Goal: Information Seeking & Learning: Learn about a topic

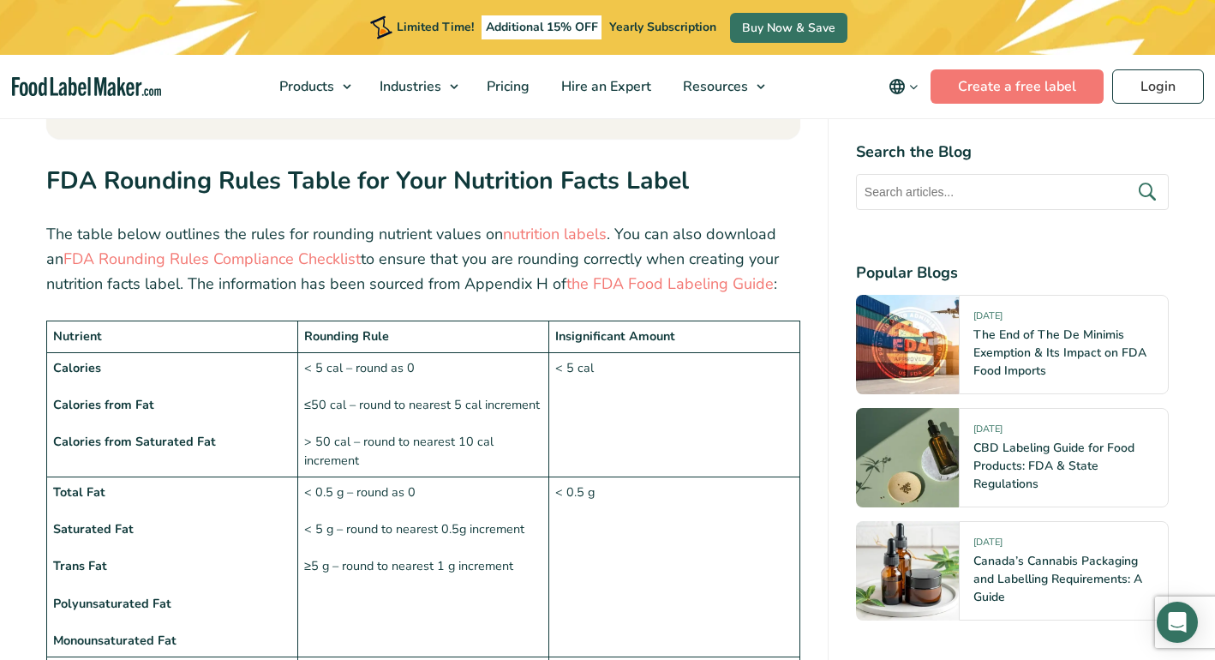
scroll to position [1255, 0]
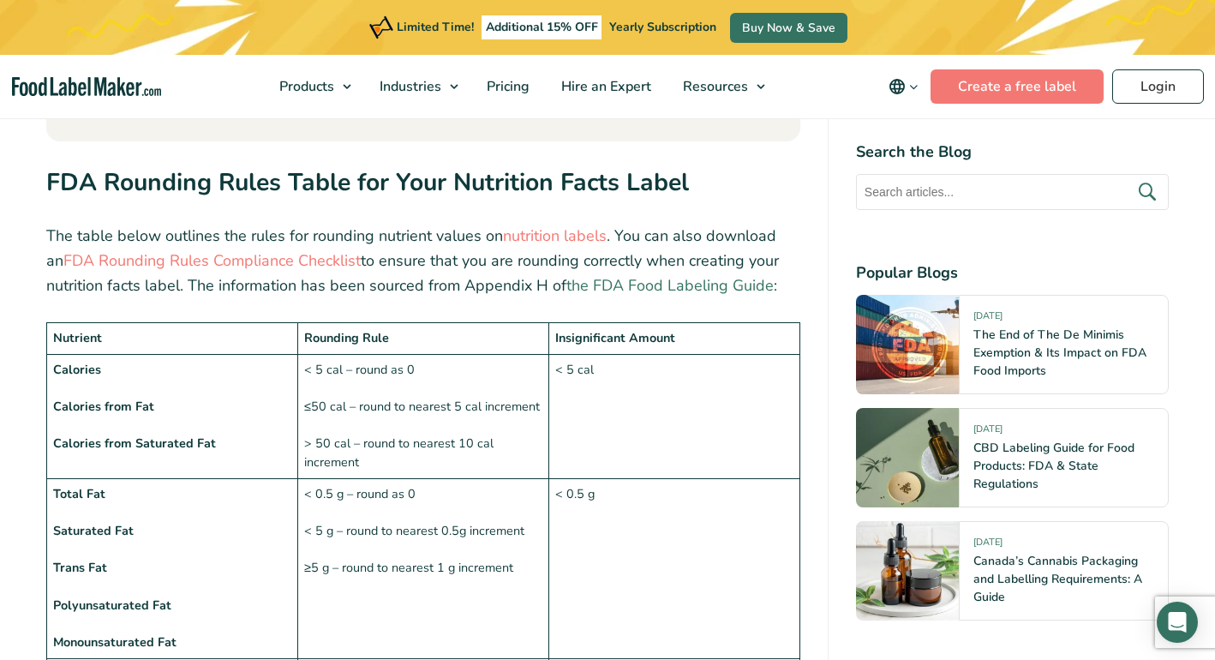
click at [697, 275] on link "the FDA Food Labeling Guide" at bounding box center [669, 285] width 207 height 21
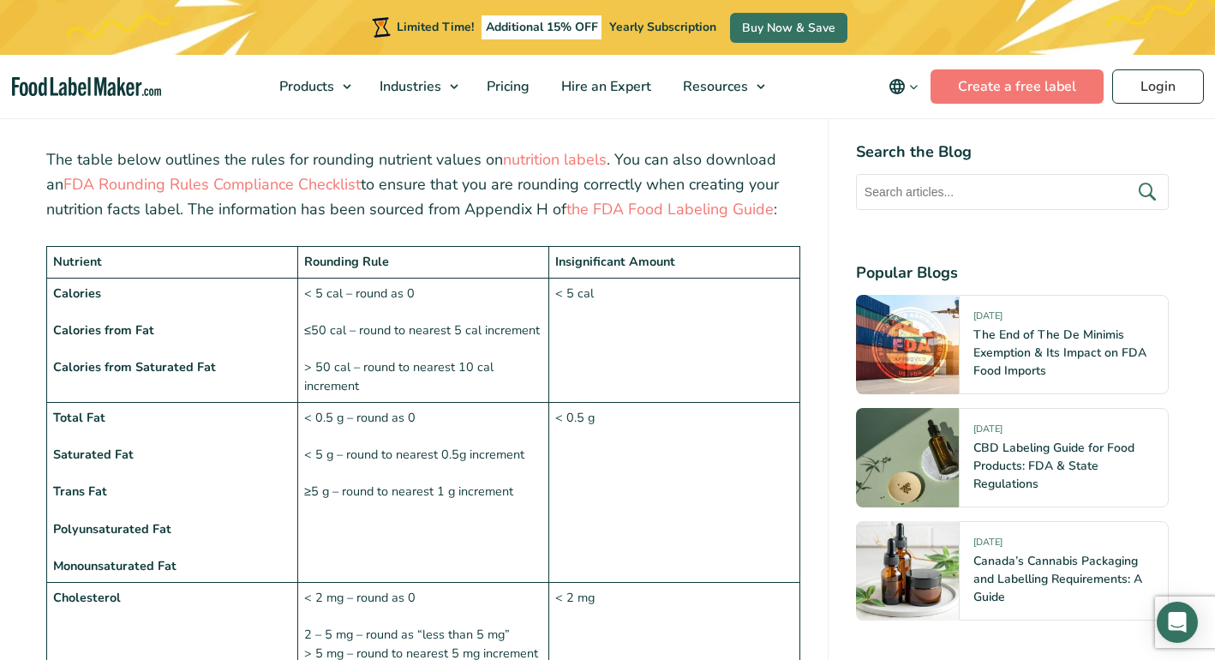
scroll to position [1331, 0]
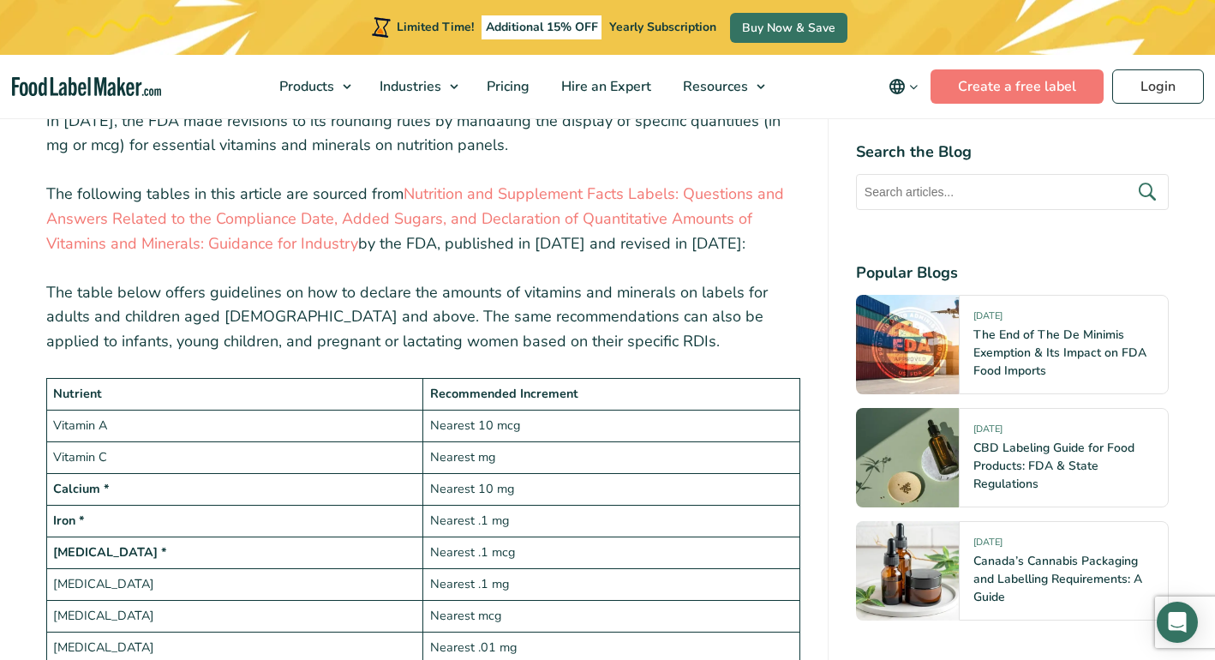
scroll to position [2903, 0]
click at [547, 535] on td "Nearest .1 mcg" at bounding box center [611, 551] width 376 height 32
click at [344, 535] on td "[MEDICAL_DATA] *" at bounding box center [235, 551] width 376 height 32
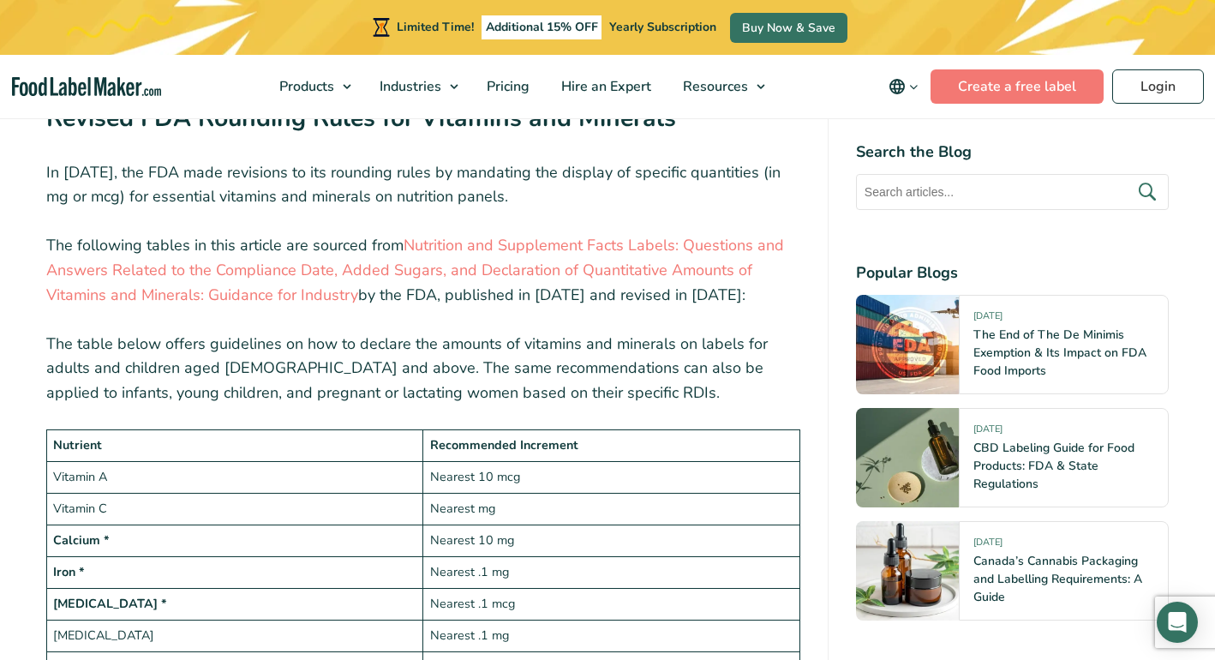
scroll to position [2851, 0]
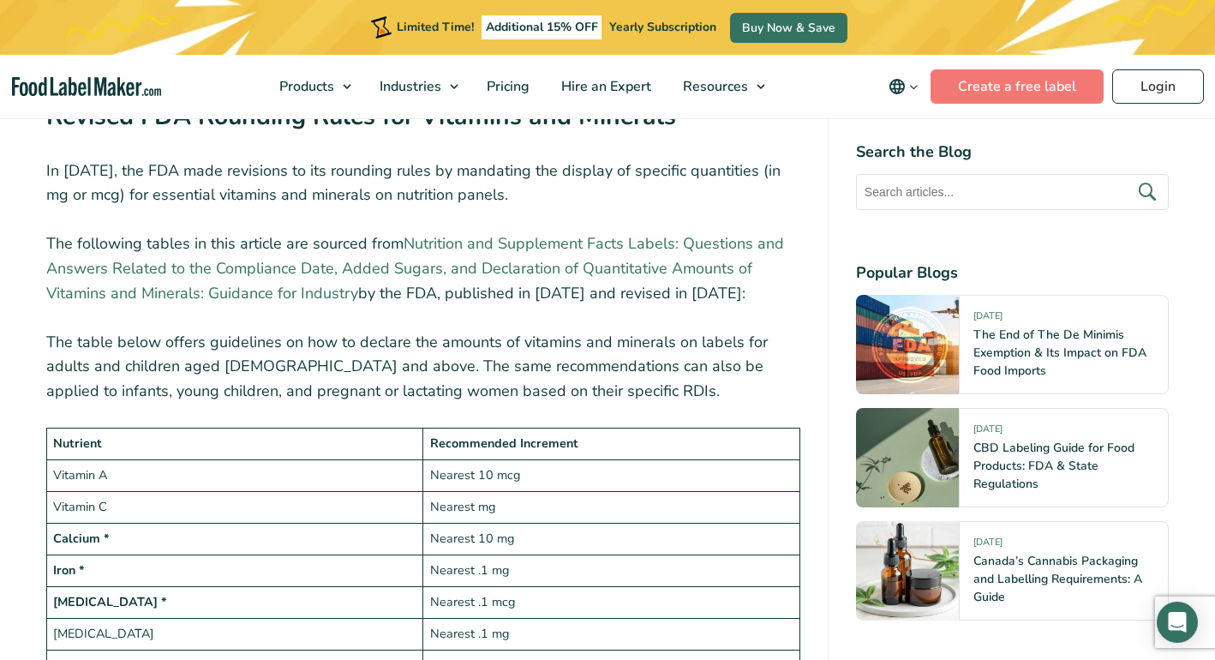
click at [289, 233] on link "Nutrition and Supplement Facts Labels: Questions and Answers Related to the Com…" at bounding box center [415, 268] width 738 height 70
click at [709, 233] on link "Nutrition and Supplement Facts Labels: Questions and Answers Related to the Com…" at bounding box center [415, 268] width 738 height 70
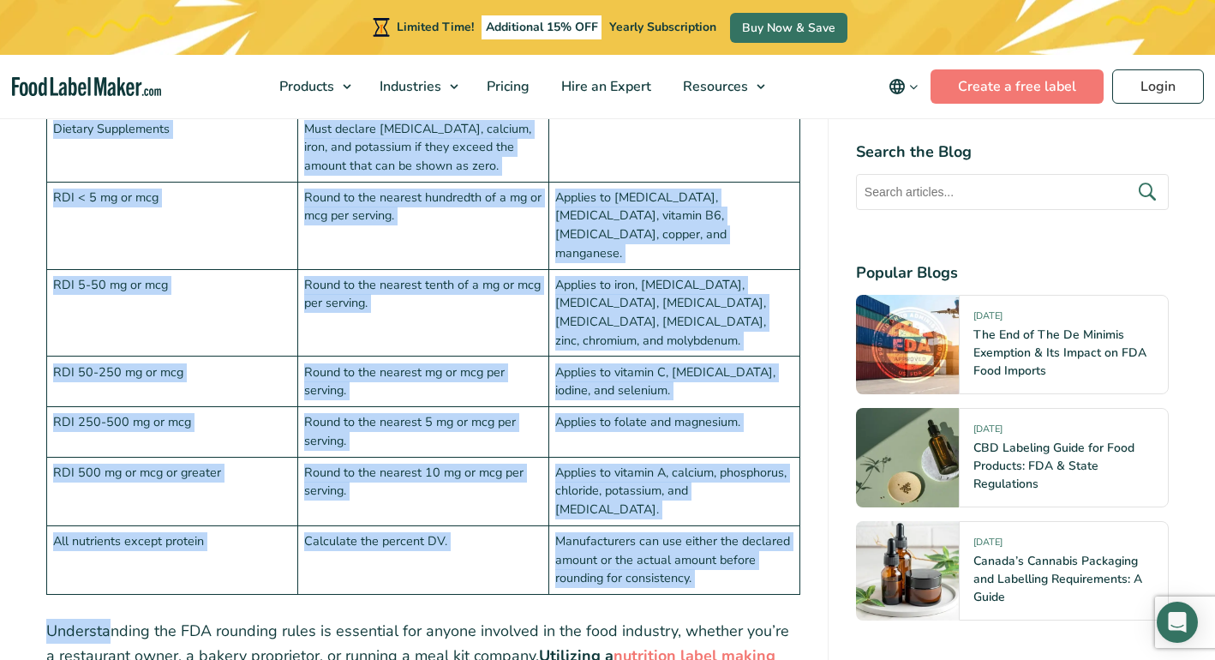
scroll to position [4321, 0]
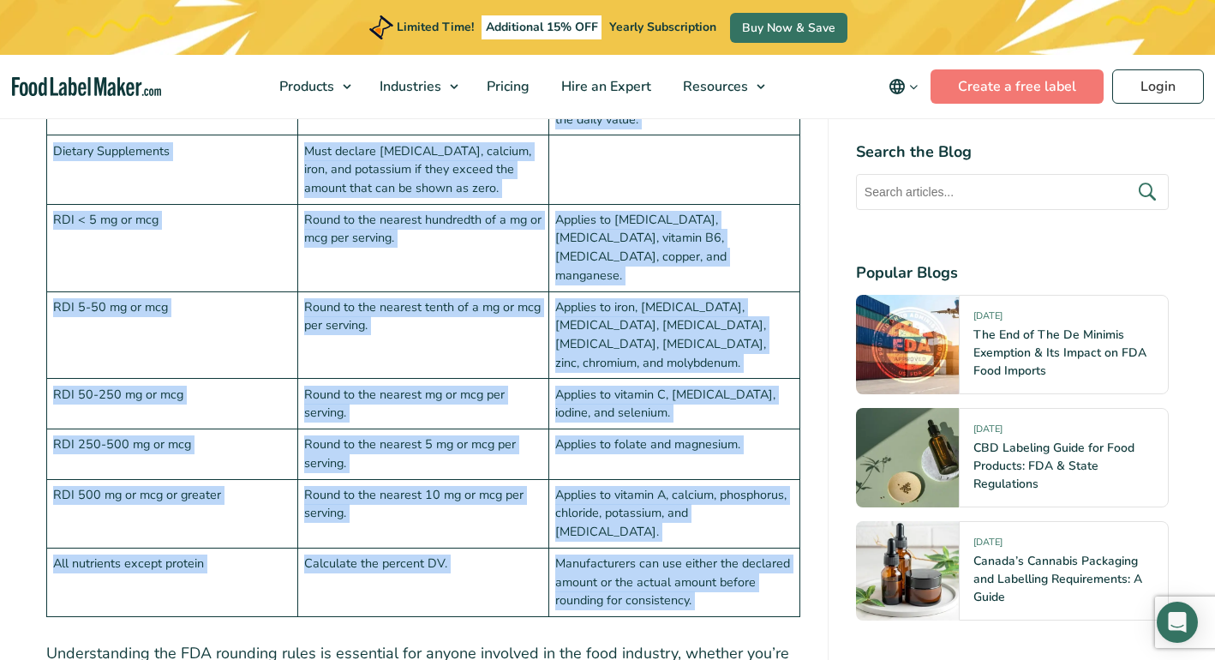
drag, startPoint x: 38, startPoint y: 146, endPoint x: 108, endPoint y: 446, distance: 308.8
click at [108, 446] on div "Navigating the intricate maze of FDA regulations can often feel like a challeng…" at bounding box center [607, 258] width 1148 height 7744
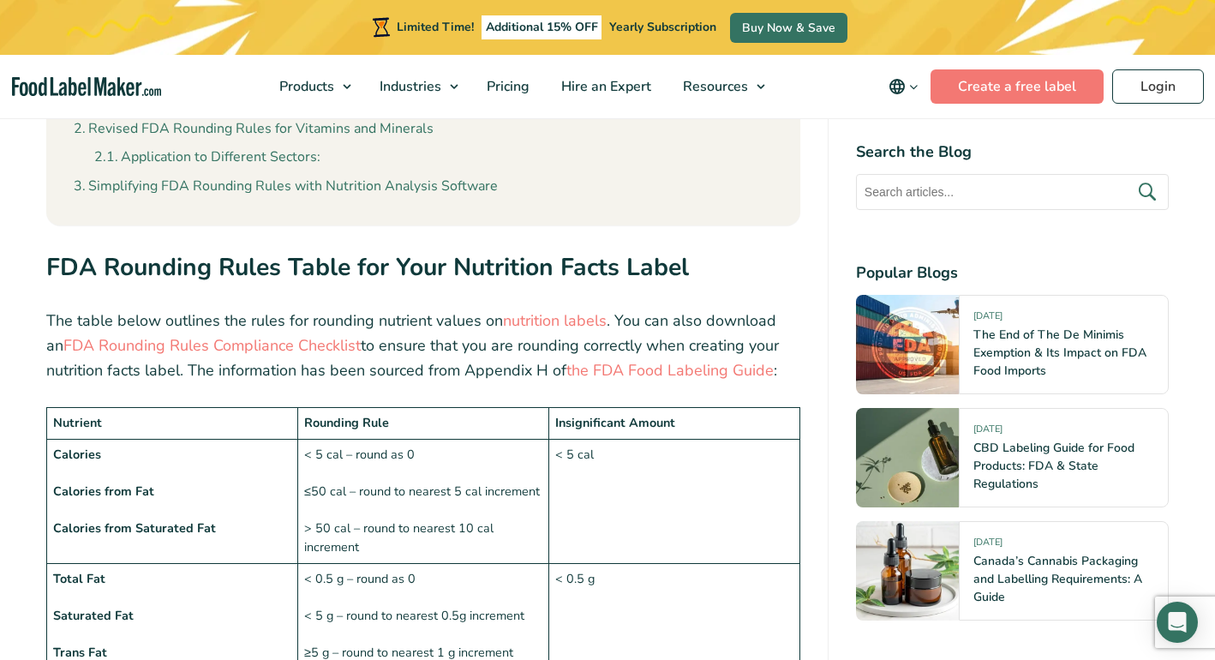
scroll to position [1173, 0]
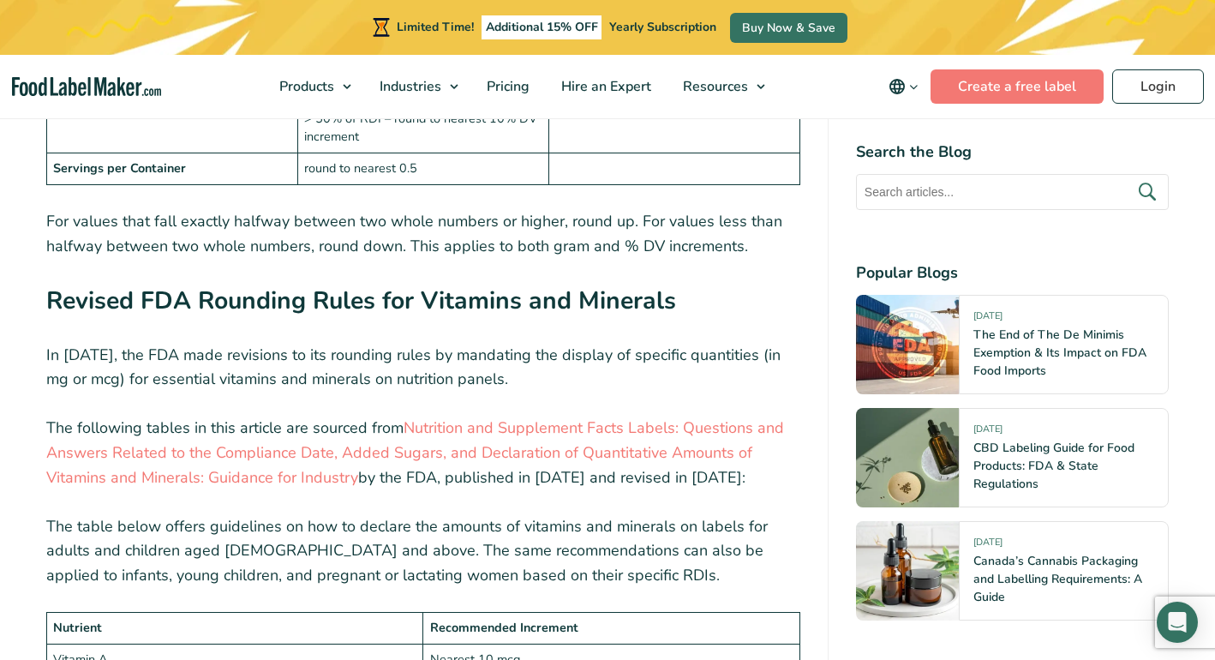
scroll to position [2669, 0]
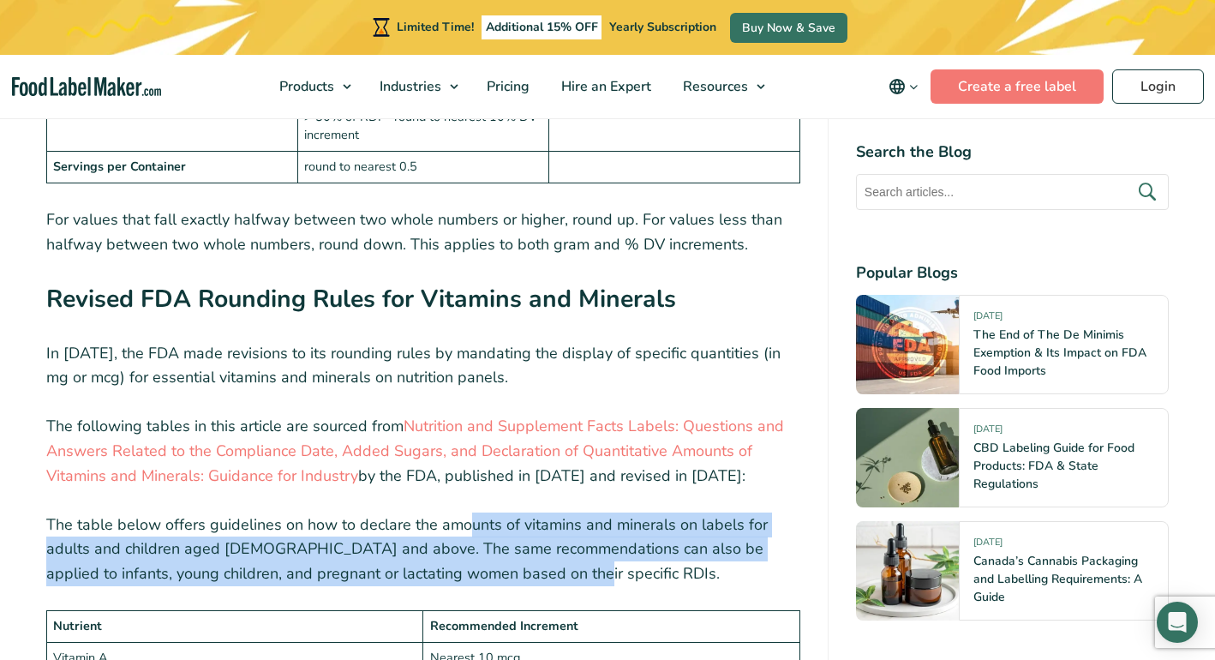
drag, startPoint x: 571, startPoint y: 484, endPoint x: 469, endPoint y: 436, distance: 113.4
click at [469, 512] on p "The table below offers guidelines on how to declare the amounts of vitamins and…" at bounding box center [423, 549] width 754 height 74
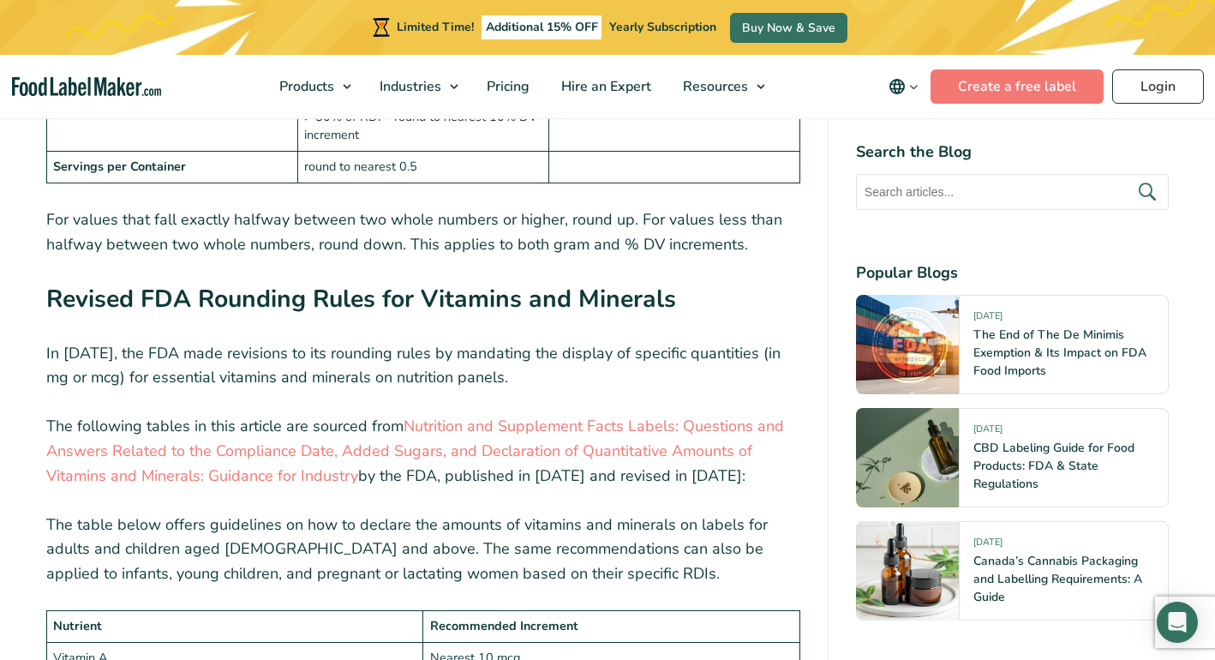
click at [423, 512] on p "The table below offers guidelines on how to declare the amounts of vitamins and…" at bounding box center [423, 549] width 754 height 74
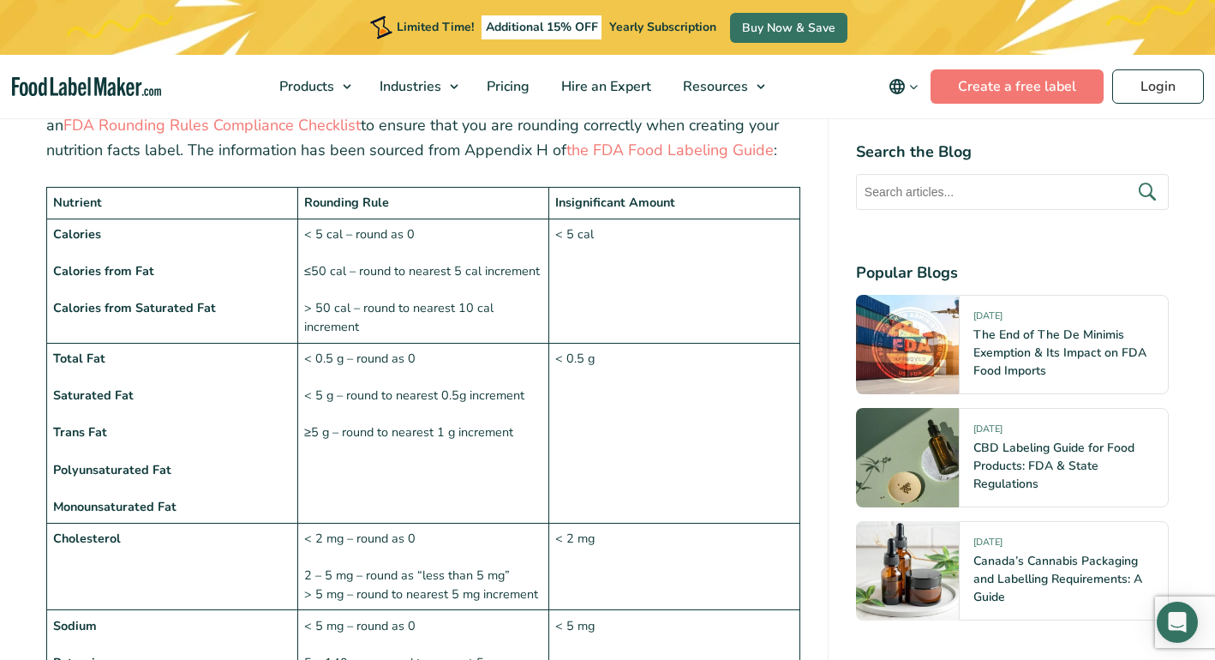
scroll to position [1390, 0]
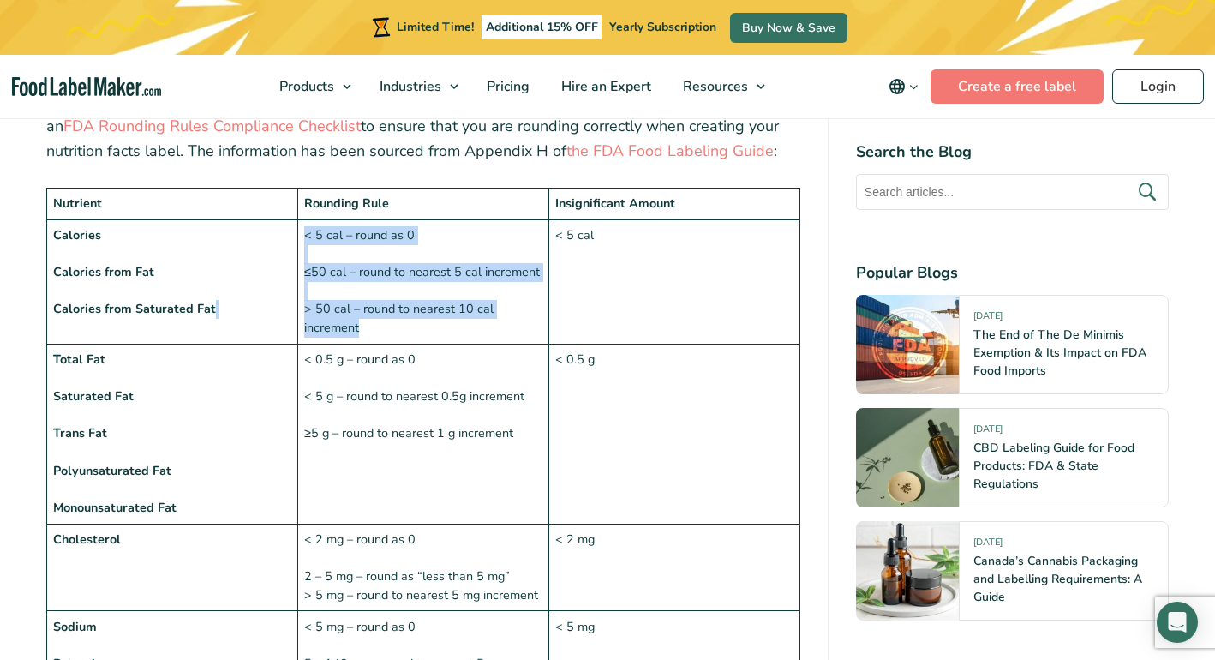
drag, startPoint x: 380, startPoint y: 275, endPoint x: 296, endPoint y: 257, distance: 85.9
click at [296, 257] on tr "Calories Calories from Fat Calories from Saturated Fat < 5 cal – round as 0 ≤50…" at bounding box center [423, 281] width 753 height 124
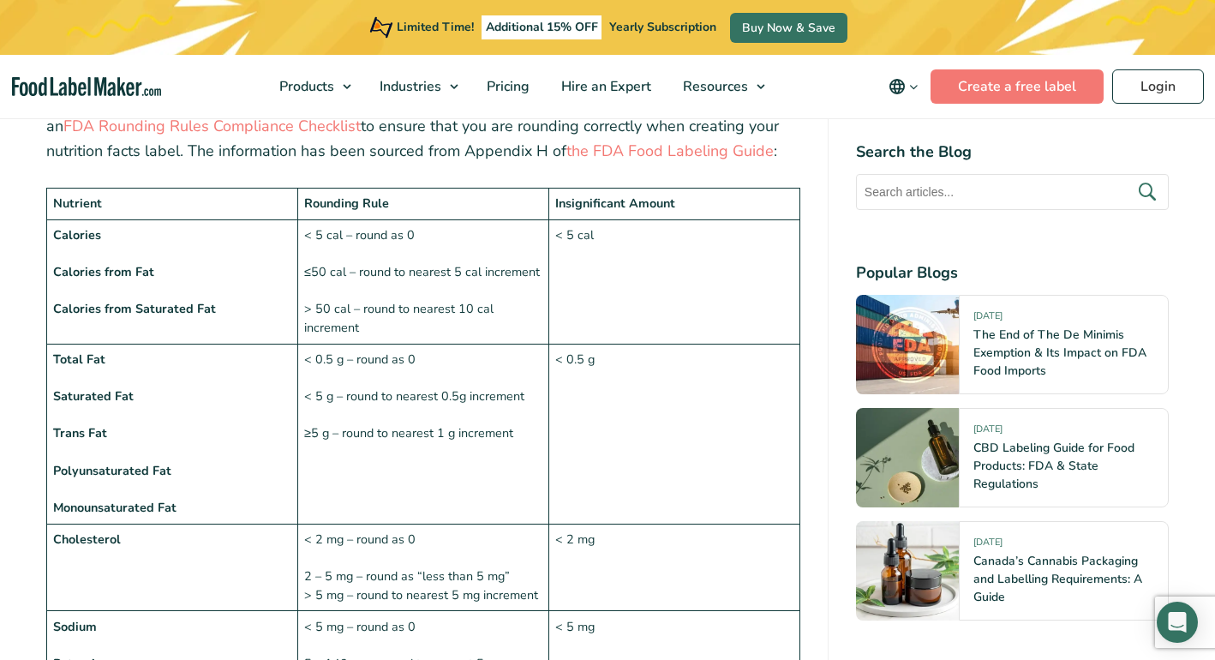
click at [307, 257] on td "< 5 cal – round as 0 ≤50 cal – round to nearest 5 cal increment > 50 cal – roun…" at bounding box center [422, 281] width 251 height 124
drag, startPoint x: 364, startPoint y: 273, endPoint x: 302, endPoint y: 257, distance: 63.8
click at [302, 257] on td "< 5 cal – round as 0 ≤50 cal – round to nearest 5 cal increment > 50 cal – roun…" at bounding box center [422, 281] width 251 height 124
copy td "> 50 cal – round to nearest 10 cal increment"
click at [446, 523] on td "< 2 mg – round as 0 2 – 5 mg – round as “less than 5 mg” > 5 mg – round to near…" at bounding box center [422, 566] width 251 height 87
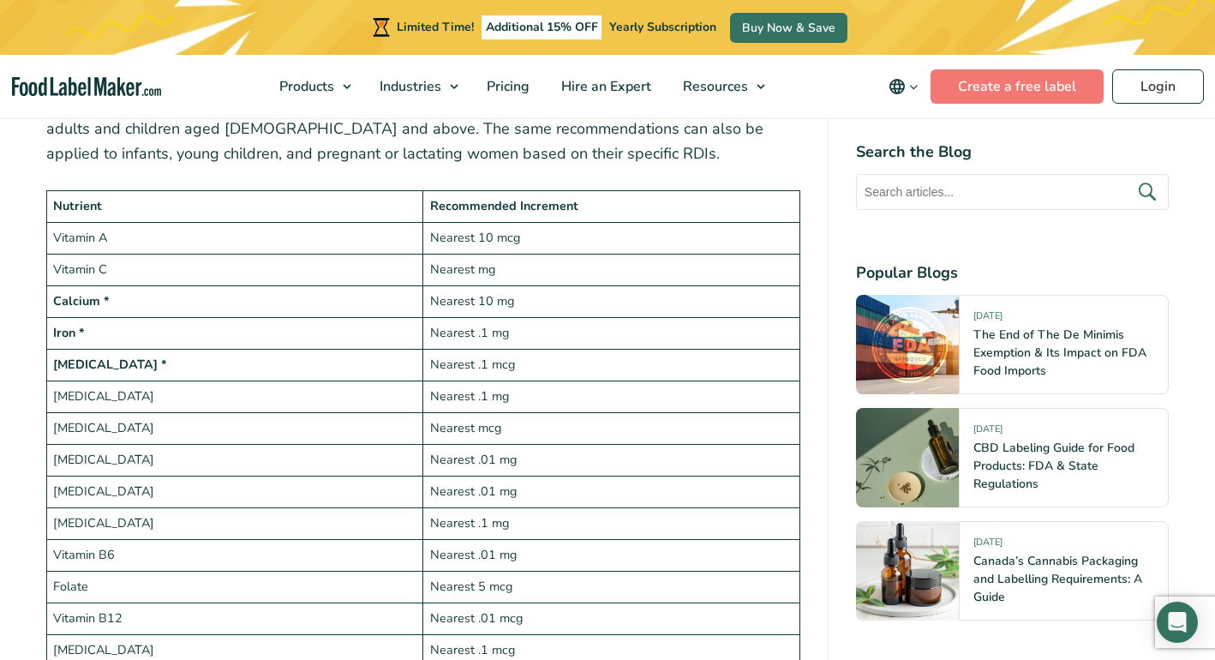
scroll to position [3084, 0]
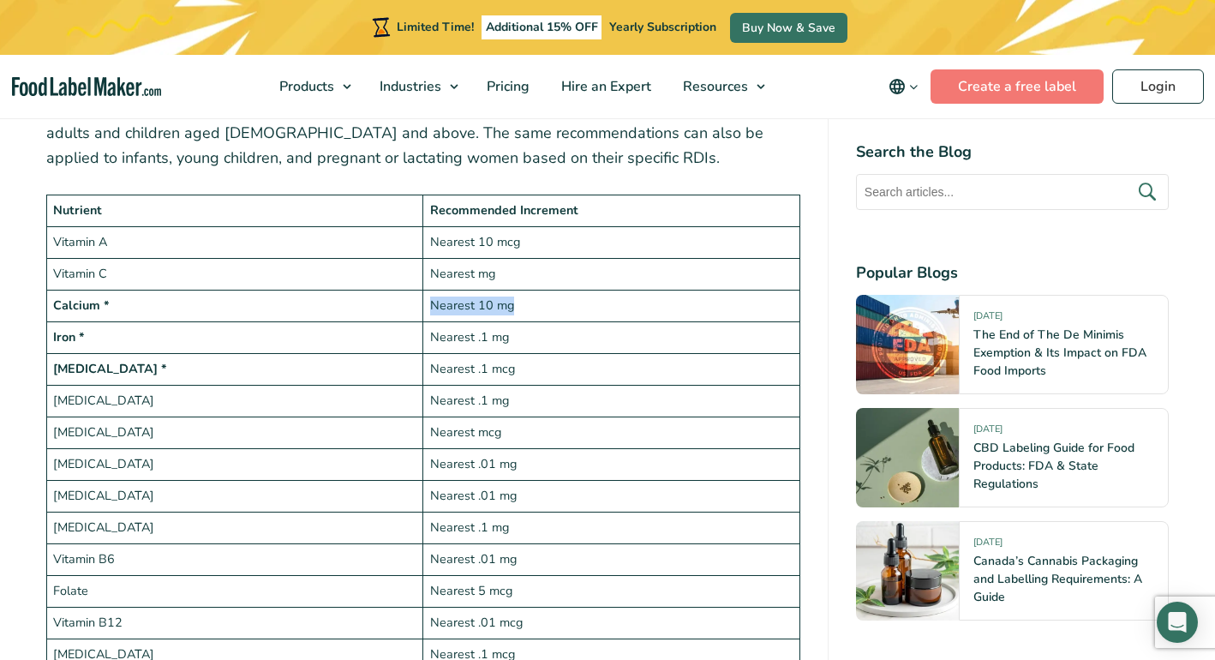
drag, startPoint x: 552, startPoint y: 215, endPoint x: 412, endPoint y: 207, distance: 139.9
click at [412, 290] on tr "Calcium * Nearest 10 mg" at bounding box center [423, 306] width 753 height 32
click at [416, 290] on td "Calcium *" at bounding box center [235, 306] width 376 height 32
drag, startPoint x: 517, startPoint y: 207, endPoint x: 427, endPoint y: 204, distance: 90.0
click at [427, 290] on td "Nearest 10 mg" at bounding box center [611, 306] width 376 height 32
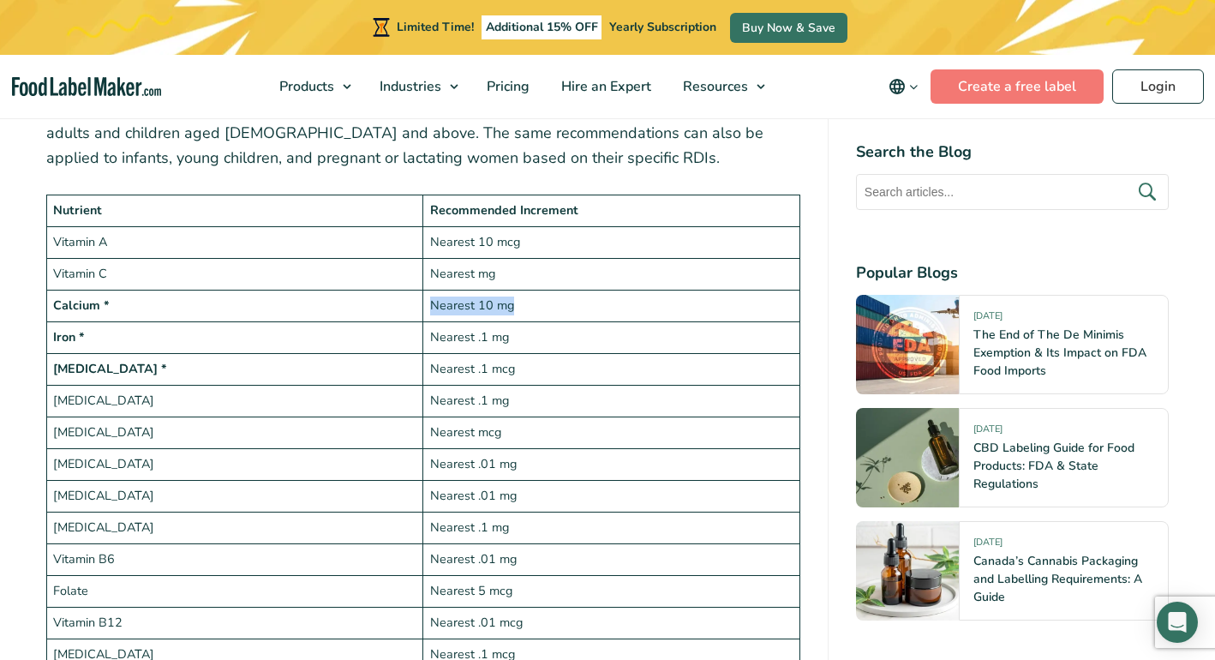
copy td "Nearest 10 mg"
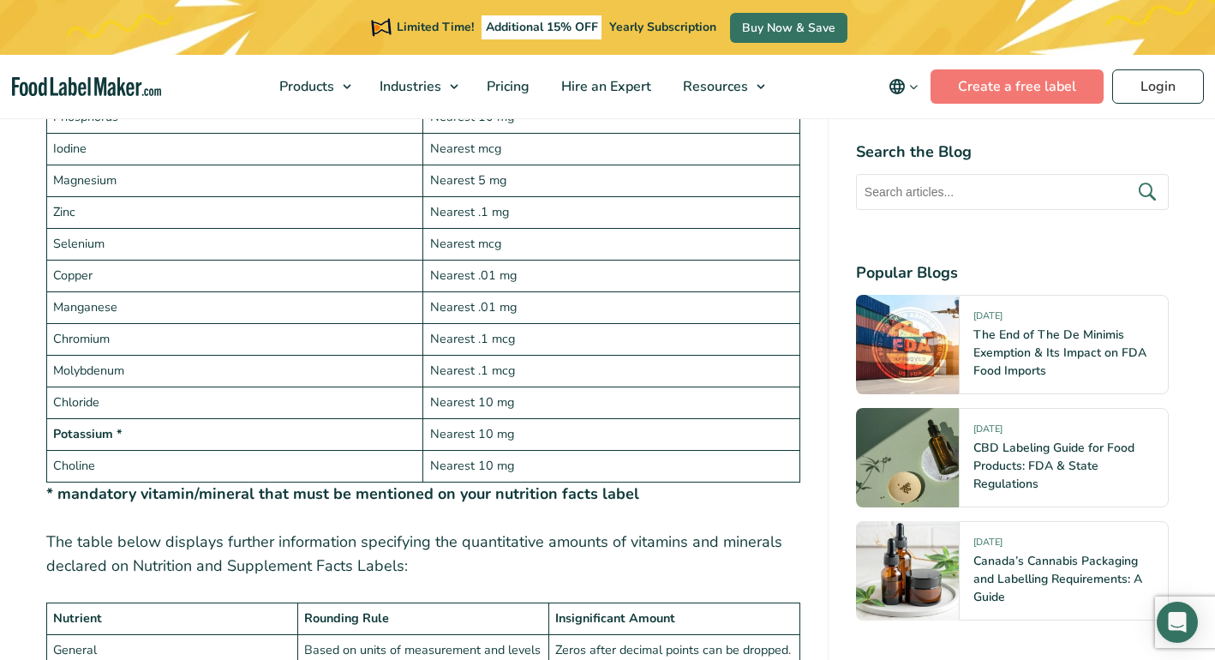
scroll to position [3611, 0]
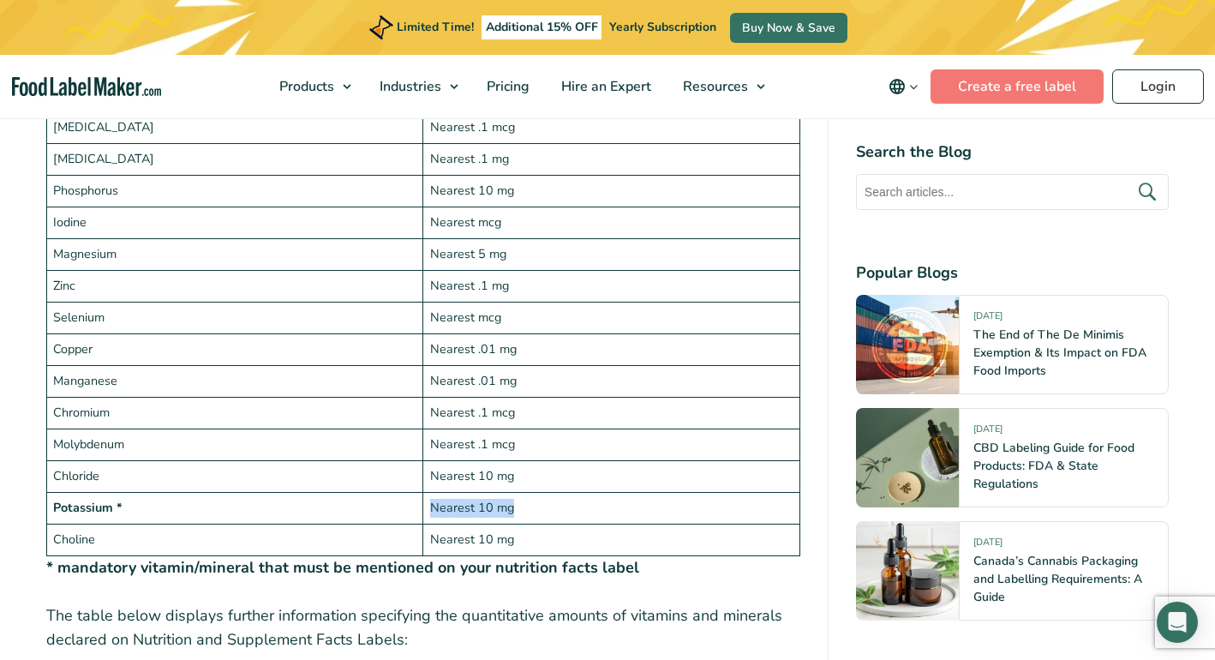
drag, startPoint x: 520, startPoint y: 404, endPoint x: 428, endPoint y: 400, distance: 91.7
click at [428, 492] on td "Nearest 10 mg" at bounding box center [611, 508] width 376 height 32
copy td "Nearest 10 mg"
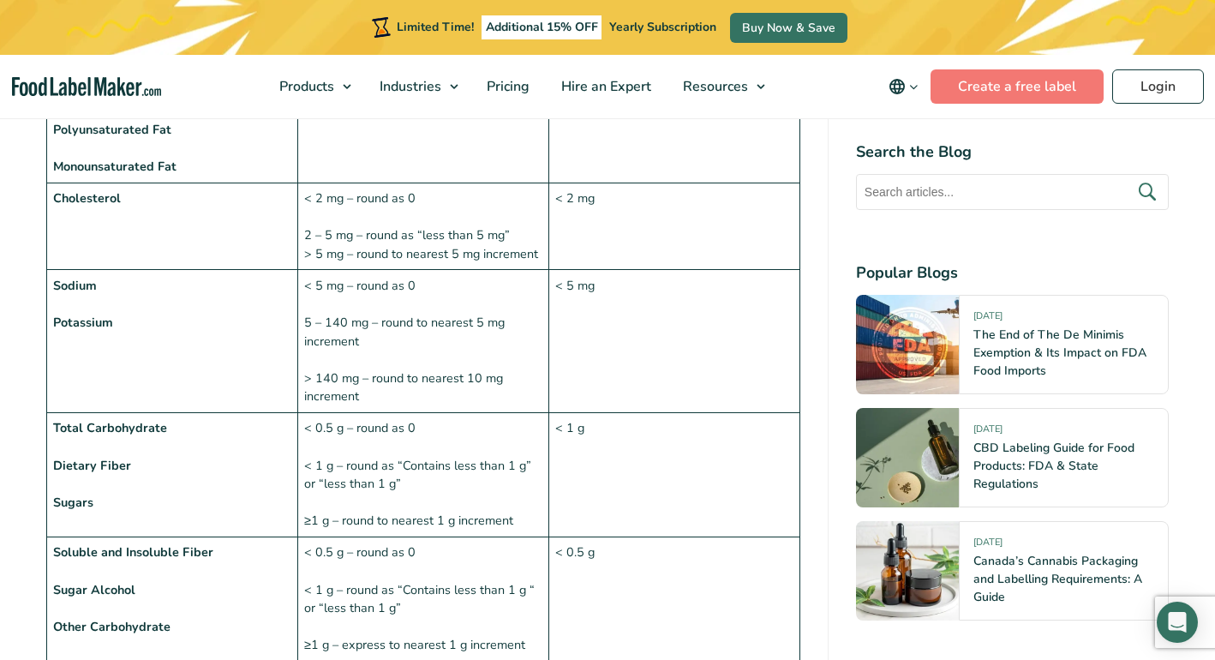
scroll to position [1736, 0]
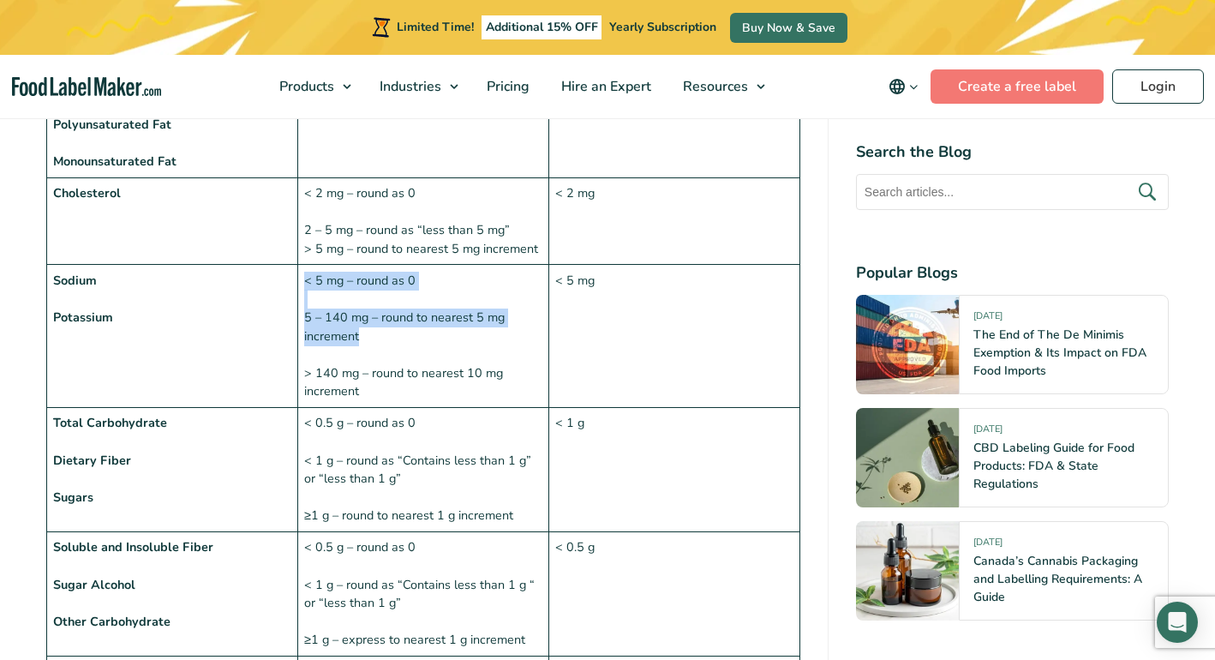
drag, startPoint x: 371, startPoint y: 277, endPoint x: 296, endPoint y: 259, distance: 77.5
click at [296, 265] on tr "Sodium Potassium < 5 mg – round as 0 5 – 140 mg – round to nearest 5 mg increme…" at bounding box center [423, 336] width 753 height 143
click at [340, 265] on td "< 5 mg – round as 0 5 – 140 mg – round to nearest 5 mg increment > 140 mg – rou…" at bounding box center [422, 336] width 251 height 143
drag, startPoint x: 363, startPoint y: 274, endPoint x: 300, endPoint y: 258, distance: 65.5
click at [300, 265] on td "< 5 mg – round as 0 5 – 140 mg – round to nearest 5 mg increment > 140 mg – rou…" at bounding box center [422, 336] width 251 height 143
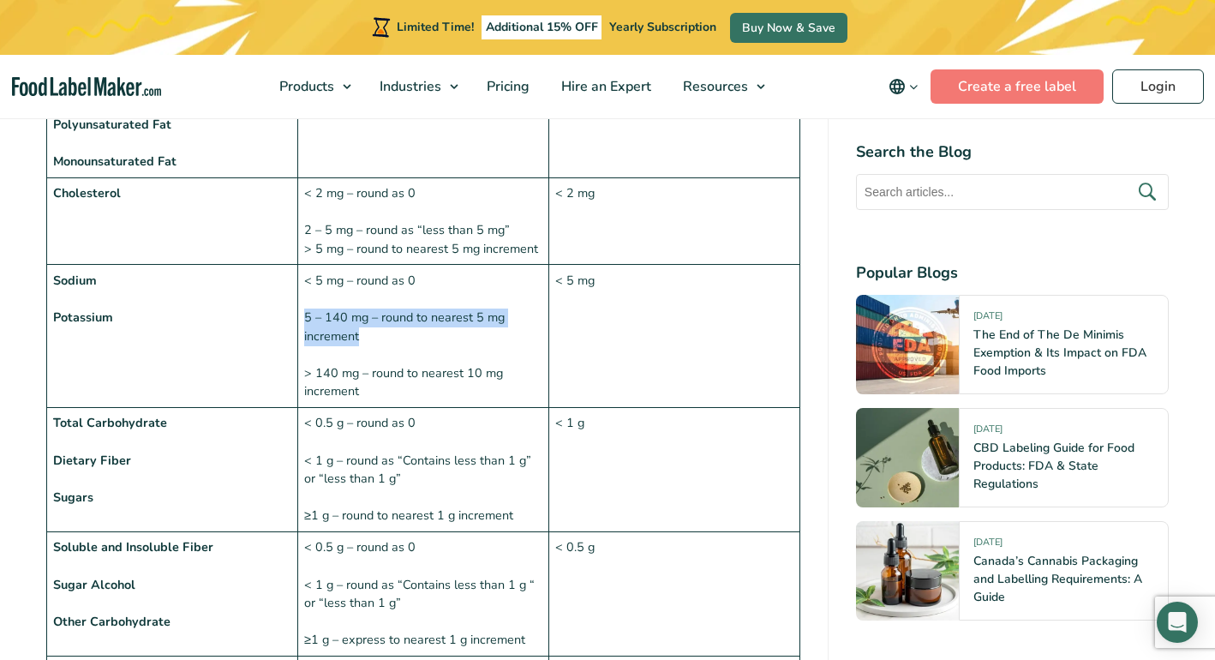
copy td "5 – 140 mg – round to nearest 5 mg increment"
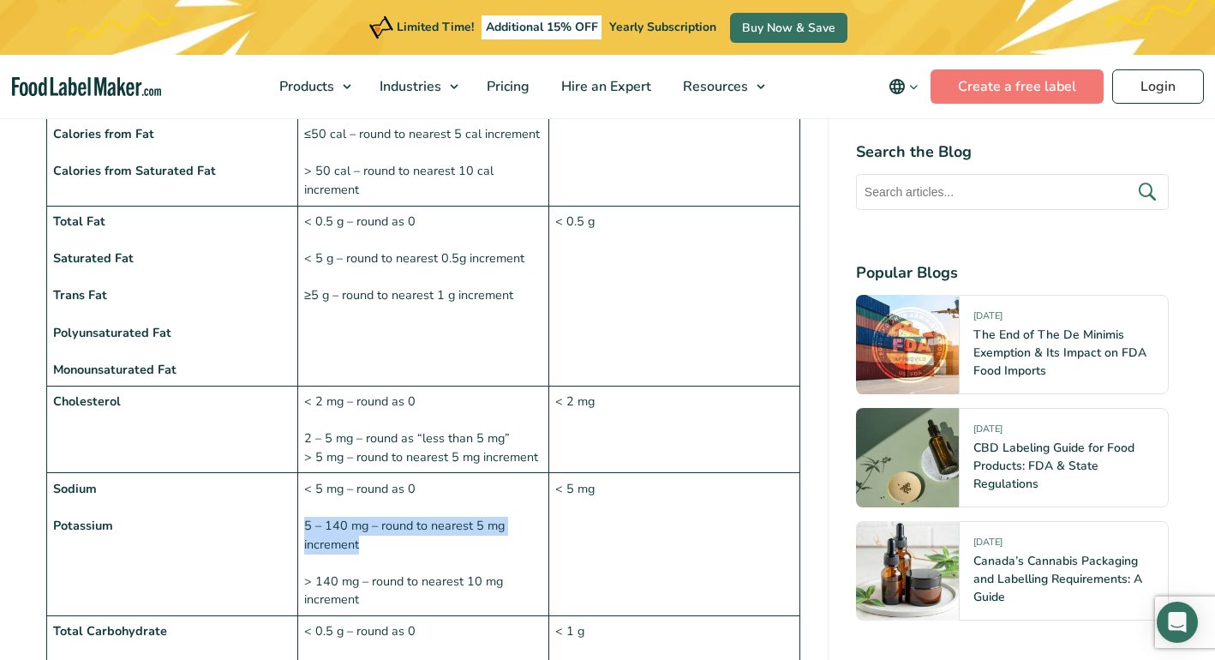
scroll to position [1513, 0]
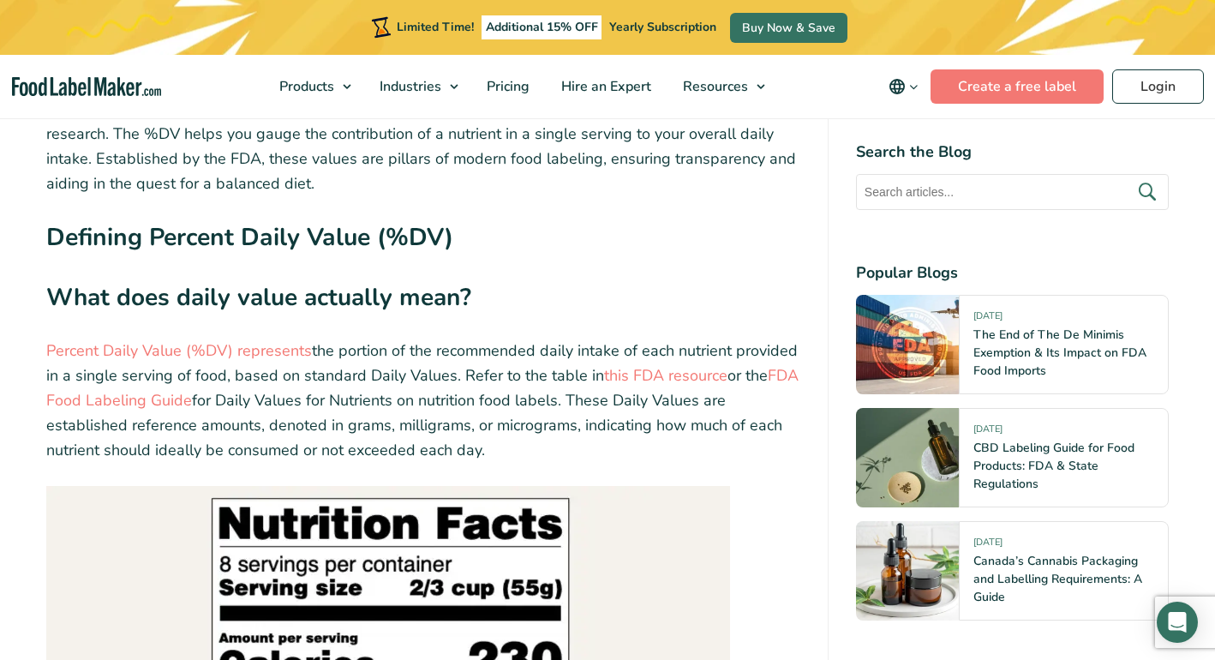
scroll to position [2352, 0]
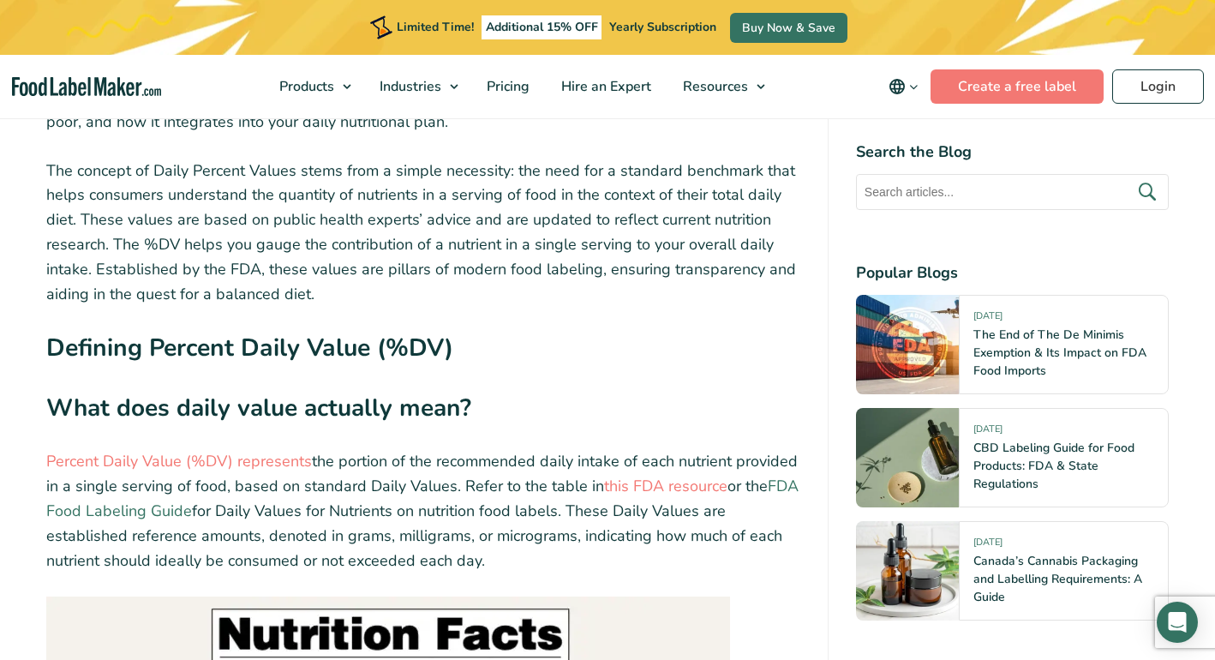
click at [160, 475] on link "FDA Food Labeling Guide" at bounding box center [422, 497] width 752 height 45
click at [679, 475] on link "this FDA resource" at bounding box center [665, 485] width 123 height 21
